Goal: Transaction & Acquisition: Purchase product/service

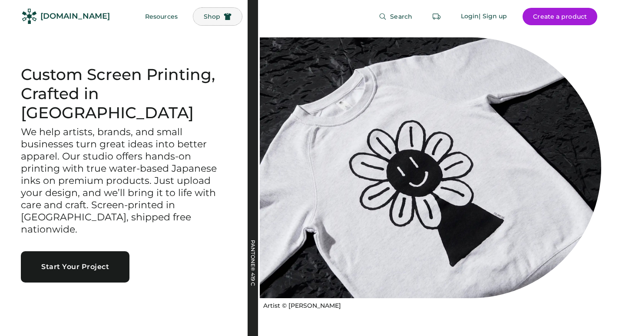
click at [204, 17] on span "Shop" at bounding box center [212, 16] width 17 height 6
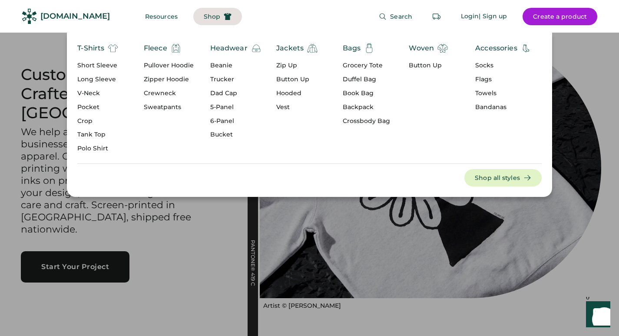
click at [220, 90] on div "Dad Cap" at bounding box center [235, 93] width 51 height 9
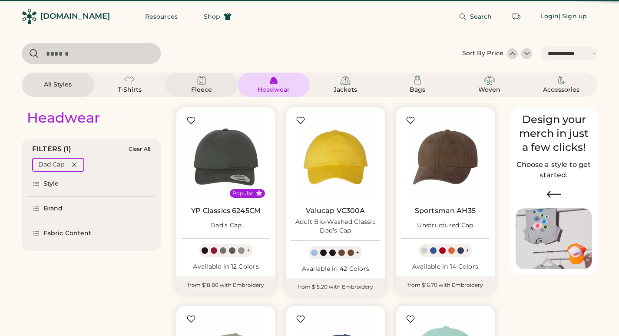
select select "*****"
select select "*"
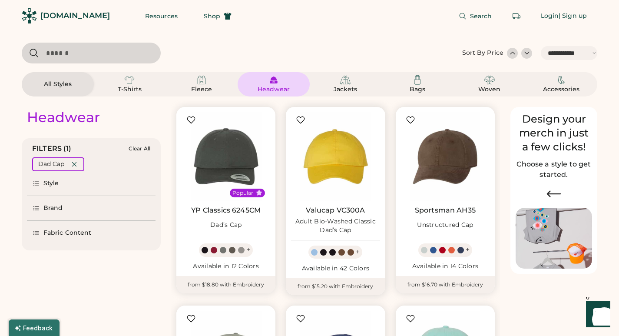
scroll to position [138, 0]
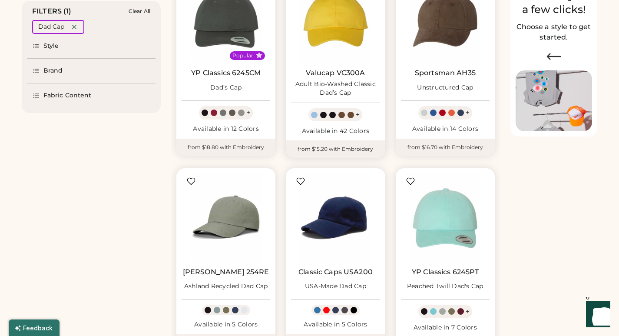
select select "*****"
select select "*"
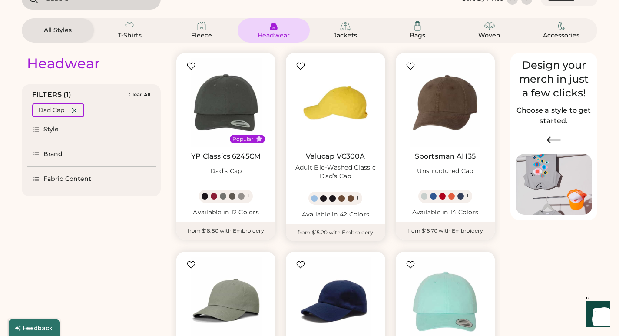
click at [336, 108] on img at bounding box center [335, 102] width 89 height 89
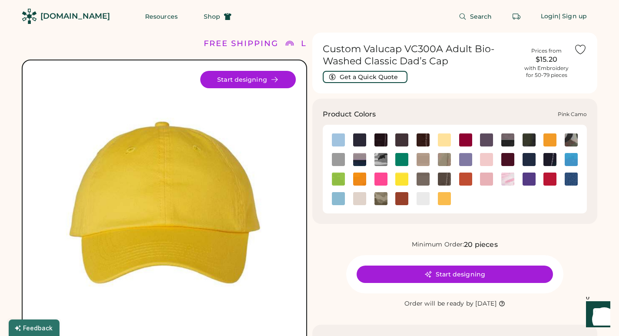
click at [507, 178] on img at bounding box center [507, 178] width 13 height 13
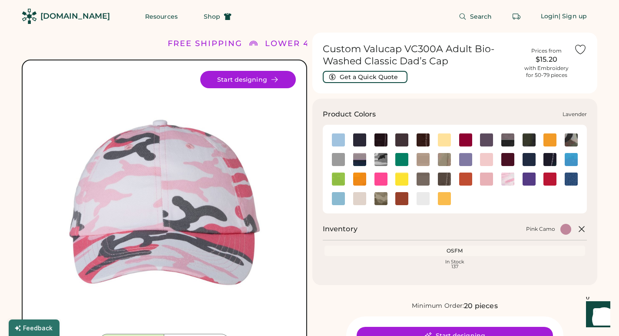
click at [464, 160] on img at bounding box center [465, 159] width 13 height 13
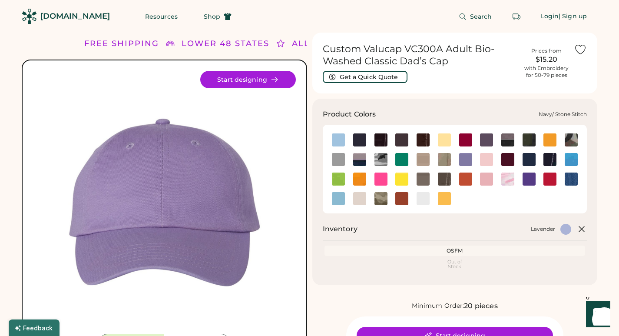
click at [552, 159] on img at bounding box center [550, 159] width 13 height 13
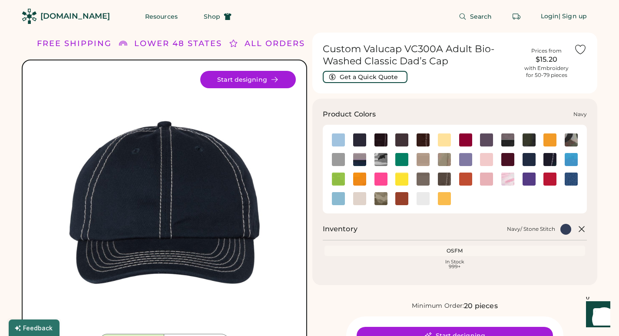
click at [527, 158] on img at bounding box center [529, 159] width 13 height 13
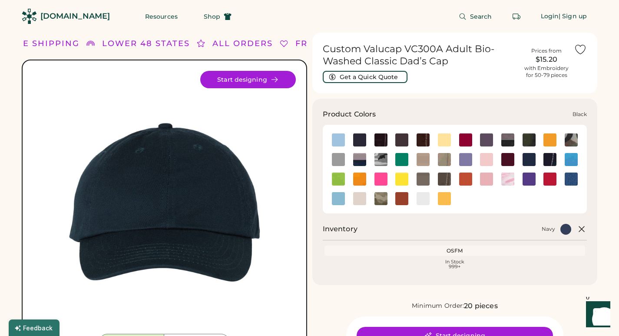
click at [361, 140] on img at bounding box center [359, 139] width 13 height 13
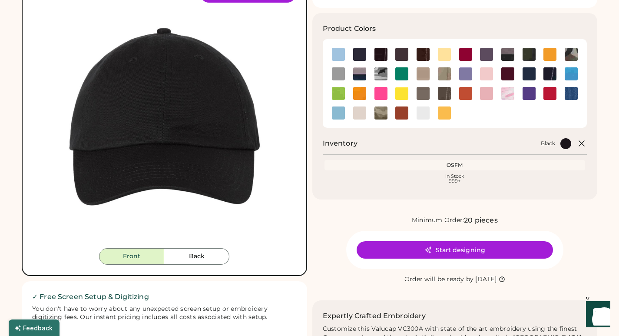
scroll to position [119, 0]
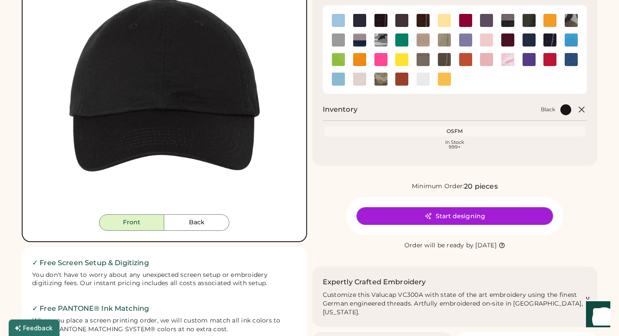
click at [422, 215] on button "Start designing" at bounding box center [455, 215] width 196 height 17
